Goal: Complete application form

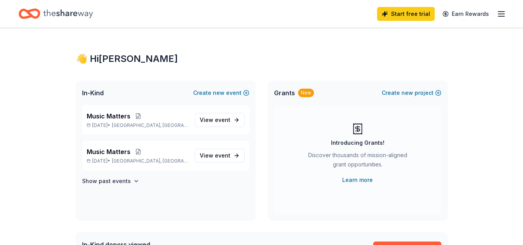
click at [307, 92] on div "New" at bounding box center [306, 93] width 16 height 9
click at [360, 181] on link "Learn more" at bounding box center [357, 179] width 31 height 9
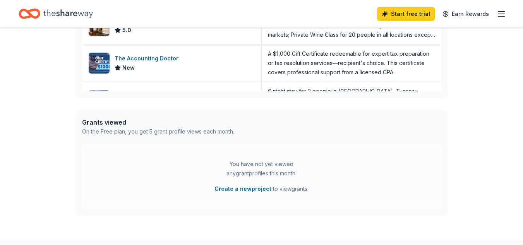
scroll to position [348, 0]
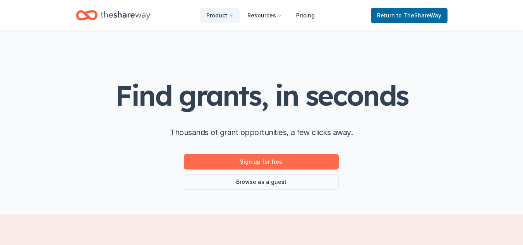
click at [296, 160] on link "Sign up for free" at bounding box center [261, 161] width 155 height 15
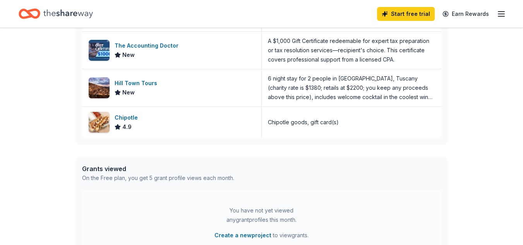
scroll to position [348, 0]
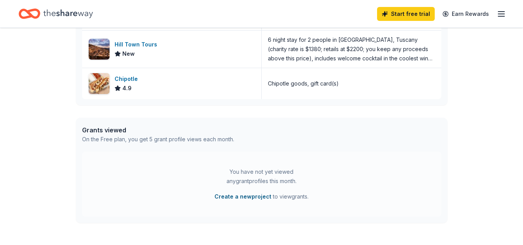
click at [253, 195] on button "Create a new project" at bounding box center [242, 196] width 57 height 9
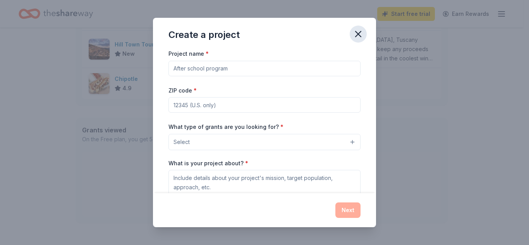
click at [358, 36] on icon "button" at bounding box center [358, 34] width 11 height 11
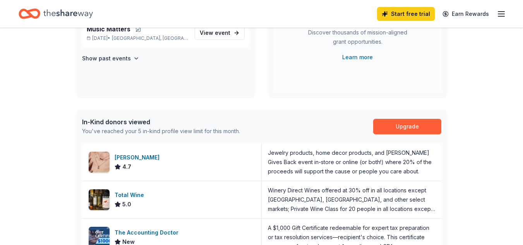
scroll to position [116, 0]
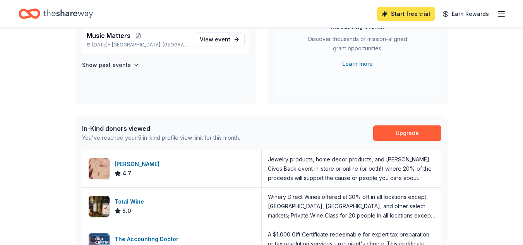
click at [401, 12] on link "Start free trial" at bounding box center [406, 14] width 58 height 14
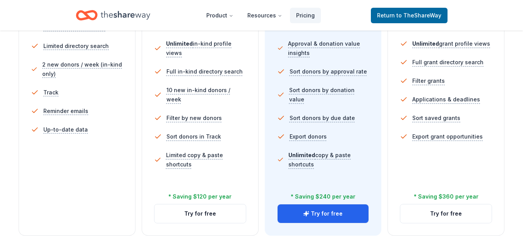
scroll to position [191, 0]
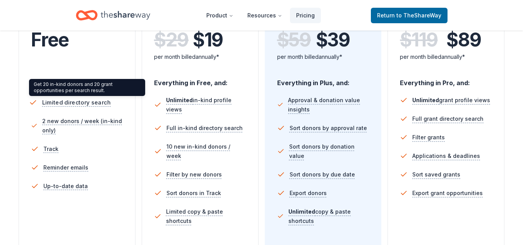
click at [78, 104] on span "Limited directory search" at bounding box center [76, 103] width 69 height 10
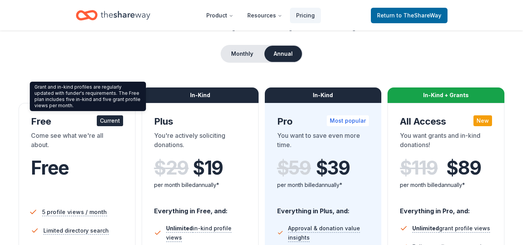
scroll to position [36, 0]
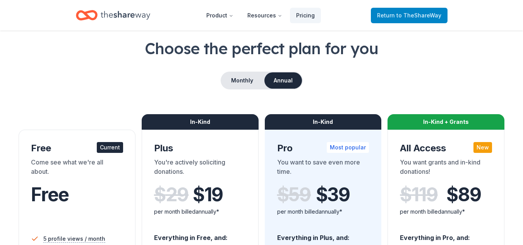
click at [424, 12] on span "Return to TheShareWay" at bounding box center [409, 15] width 64 height 9
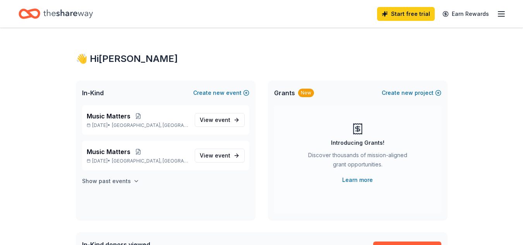
click at [115, 182] on h4 "Show past events" at bounding box center [106, 180] width 49 height 9
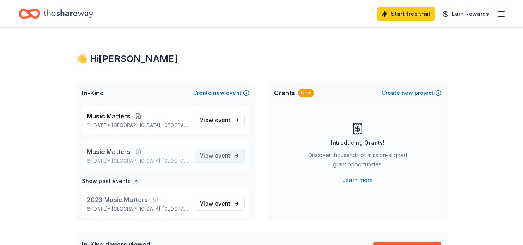
click at [219, 158] on span "event" at bounding box center [222, 155] width 15 height 7
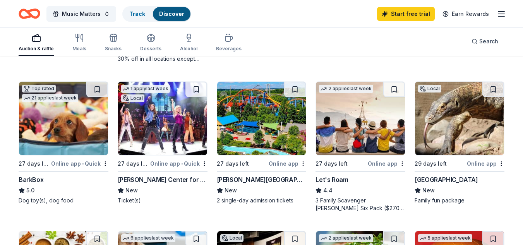
scroll to position [194, 0]
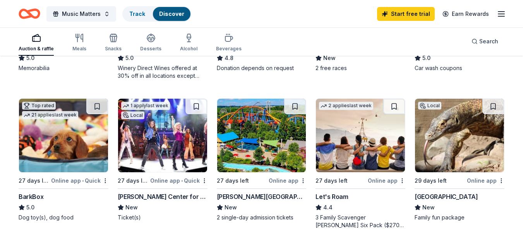
click at [444, 197] on div "Onondaga County Parks" at bounding box center [445, 196] width 63 height 9
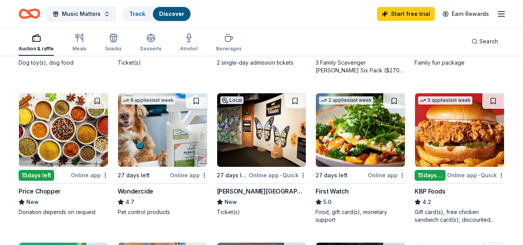
scroll to position [387, 0]
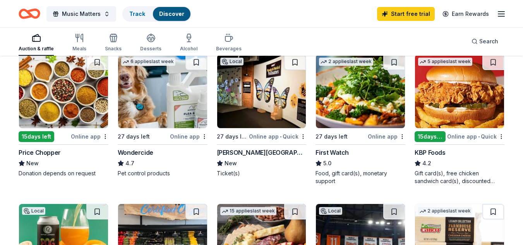
click at [53, 150] on div "Price Chopper" at bounding box center [40, 152] width 42 height 9
click at [99, 135] on div "Online app" at bounding box center [90, 137] width 38 height 10
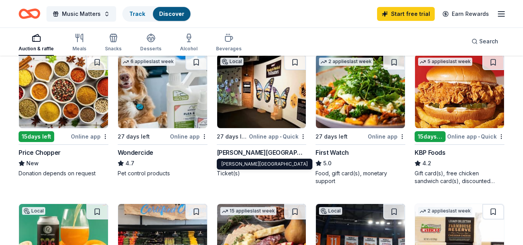
click at [273, 154] on div "[PERSON_NAME][GEOGRAPHIC_DATA]" at bounding box center [262, 152] width 90 height 9
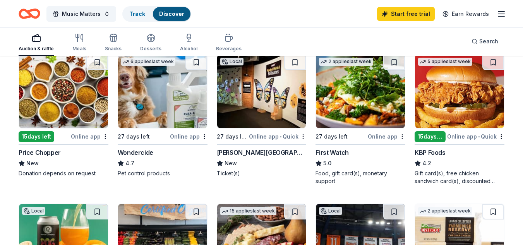
click at [339, 154] on div "First Watch" at bounding box center [331, 152] width 33 height 9
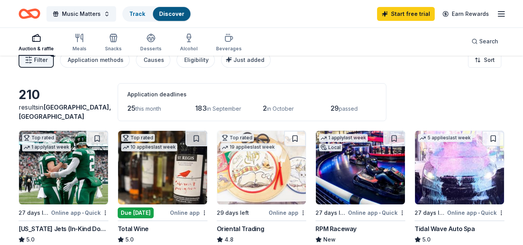
scroll to position [0, 0]
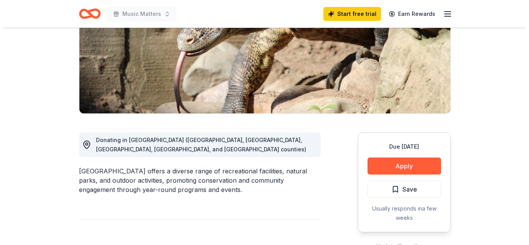
scroll to position [116, 0]
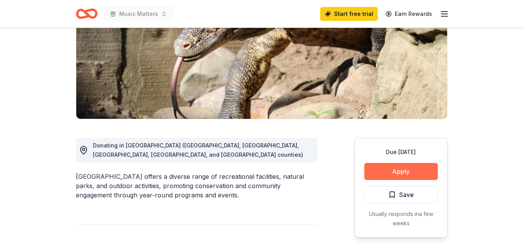
click at [394, 170] on button "Apply" at bounding box center [401, 171] width 74 height 17
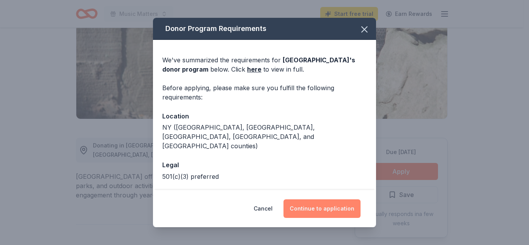
drag, startPoint x: 304, startPoint y: 209, endPoint x: 328, endPoint y: 213, distance: 24.4
click at [328, 213] on button "Continue to application" at bounding box center [321, 208] width 77 height 19
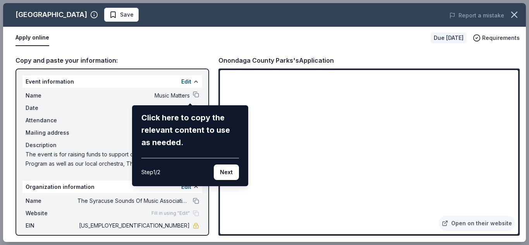
drag, startPoint x: 244, startPoint y: 129, endPoint x: 239, endPoint y: 158, distance: 29.5
click at [239, 158] on div "Click here to copy the relevant content to use as needed. Step 1 / 2 Next" at bounding box center [190, 145] width 116 height 81
click at [224, 169] on button "Next" at bounding box center [226, 171] width 25 height 15
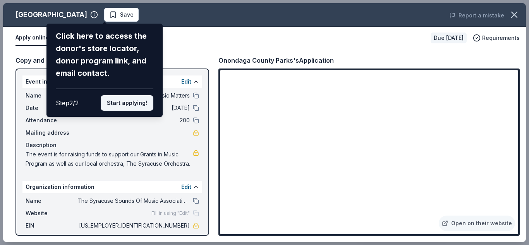
click at [127, 104] on button "Start applying!" at bounding box center [127, 102] width 53 height 15
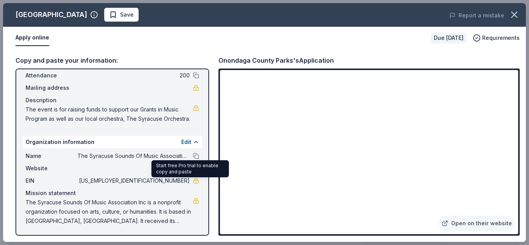
scroll to position [54, 0]
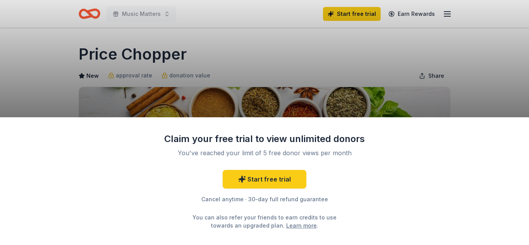
click at [481, 84] on div "Claim your free trial to view unlimited donors You've reached your limit of 5 f…" at bounding box center [264, 122] width 529 height 245
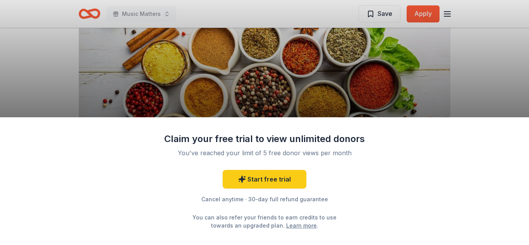
scroll to position [77, 0]
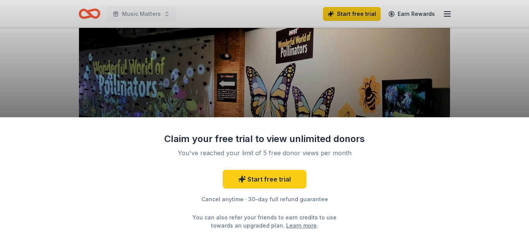
scroll to position [77, 0]
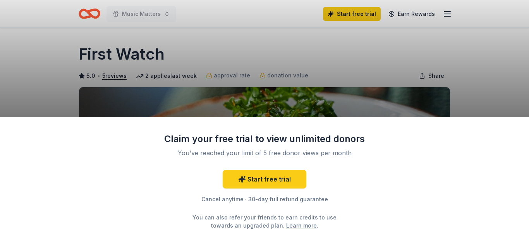
drag, startPoint x: 348, startPoint y: 90, endPoint x: 412, endPoint y: 84, distance: 64.9
click at [356, 89] on div "Claim your free trial to view unlimited donors You've reached your limit of 5 f…" at bounding box center [264, 122] width 529 height 245
click at [498, 80] on div "Claim your free trial to view unlimited donors You've reached your limit of 5 f…" at bounding box center [264, 122] width 529 height 245
